Goal: Transaction & Acquisition: Obtain resource

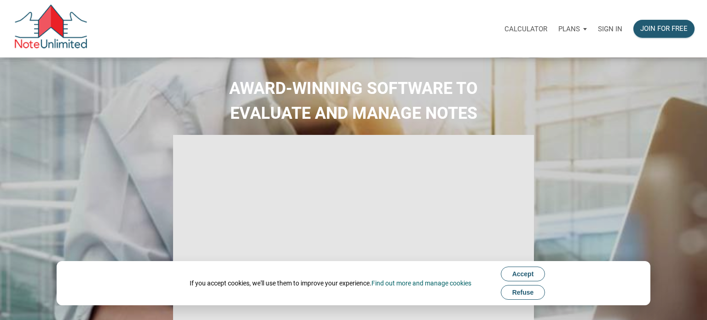
select select
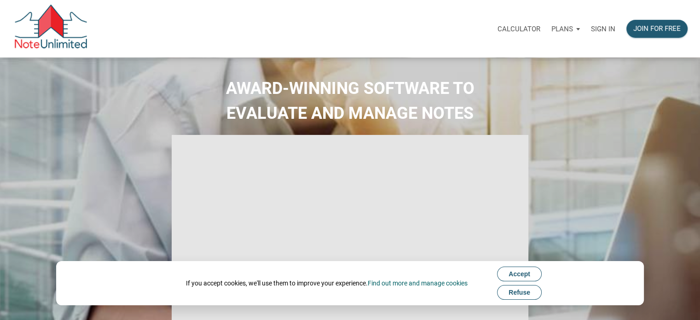
type input "Introduction to new features"
select select
click at [606, 31] on p "Sign in" at bounding box center [603, 29] width 24 height 8
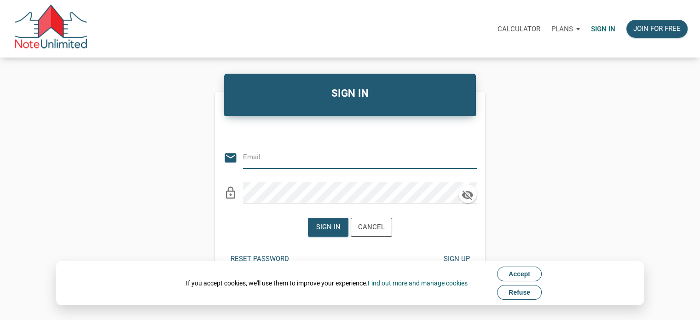
type input "[PERSON_NAME][EMAIL_ADDRESS][DOMAIN_NAME]"
click at [328, 225] on div "Sign in" at bounding box center [328, 227] width 24 height 11
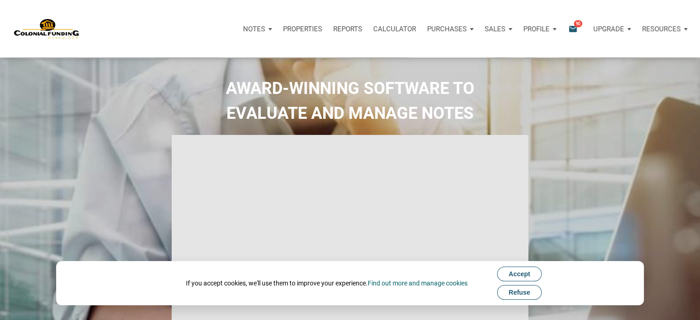
type input "Introduction to new features"
select select
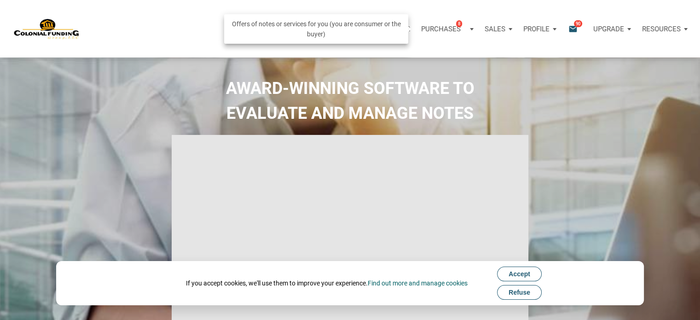
click at [471, 30] on div "Purchases 8" at bounding box center [448, 29] width 64 height 28
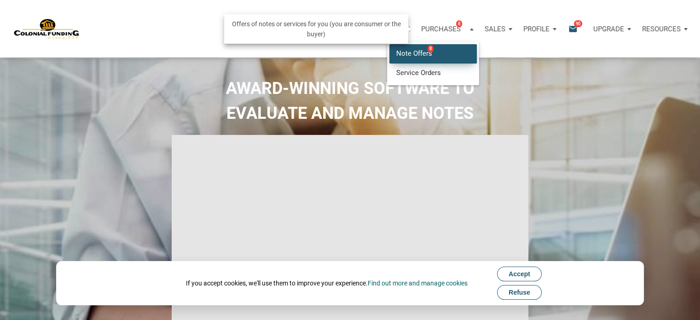
click at [415, 50] on link "Note Offers 8" at bounding box center [432, 53] width 87 height 19
